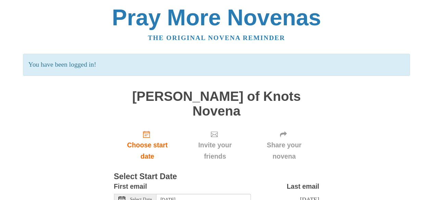
scroll to position [43, 0]
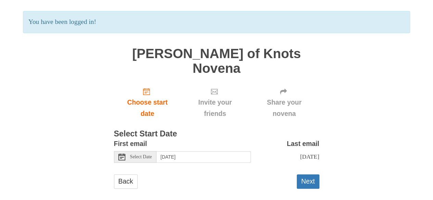
click at [140, 155] on span "Select Date" at bounding box center [141, 157] width 22 height 5
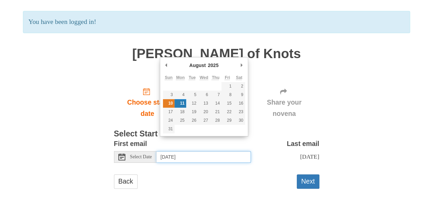
type input "[DATE]"
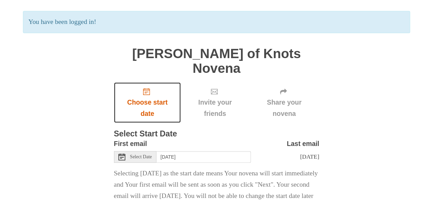
click at [170, 105] on link "Choose start date" at bounding box center [147, 102] width 67 height 41
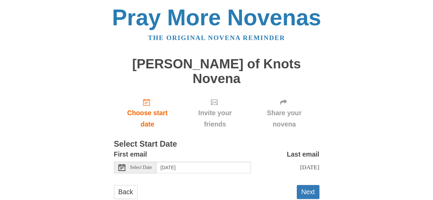
click at [139, 162] on div "Select Date" at bounding box center [135, 168] width 42 height 12
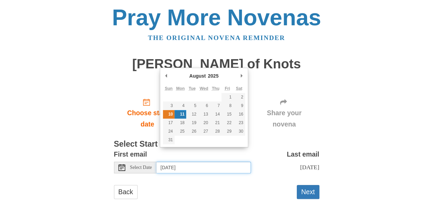
type input "[DATE]"
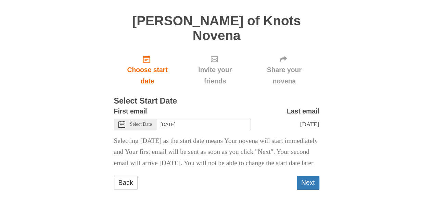
scroll to position [49, 0]
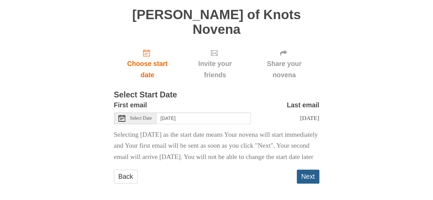
click at [307, 174] on button "Next" at bounding box center [308, 177] width 23 height 14
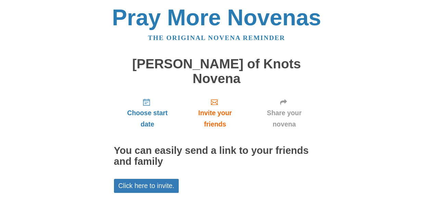
scroll to position [43, 0]
